Goal: Find contact information: Find contact information

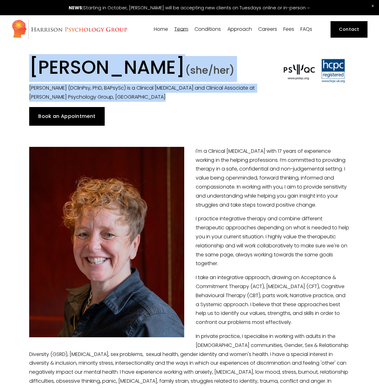
drag, startPoint x: 287, startPoint y: 49, endPoint x: 106, endPoint y: -44, distance: 203.8
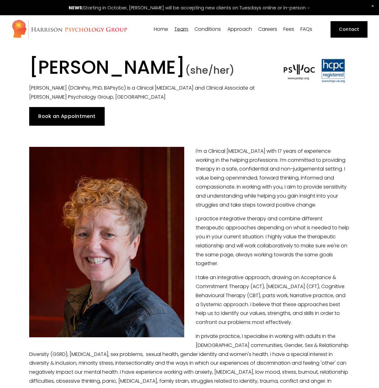
click at [295, 160] on p "I'm a Clinical [MEDICAL_DATA] with 17 years of experience working in the helpin…" at bounding box center [189, 178] width 321 height 63
click at [338, 32] on link "Contact" at bounding box center [349, 29] width 37 height 16
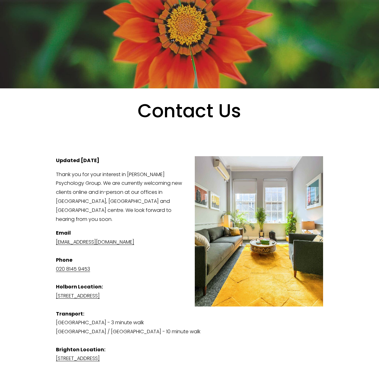
scroll to position [39, 0]
